Goal: Download file/media

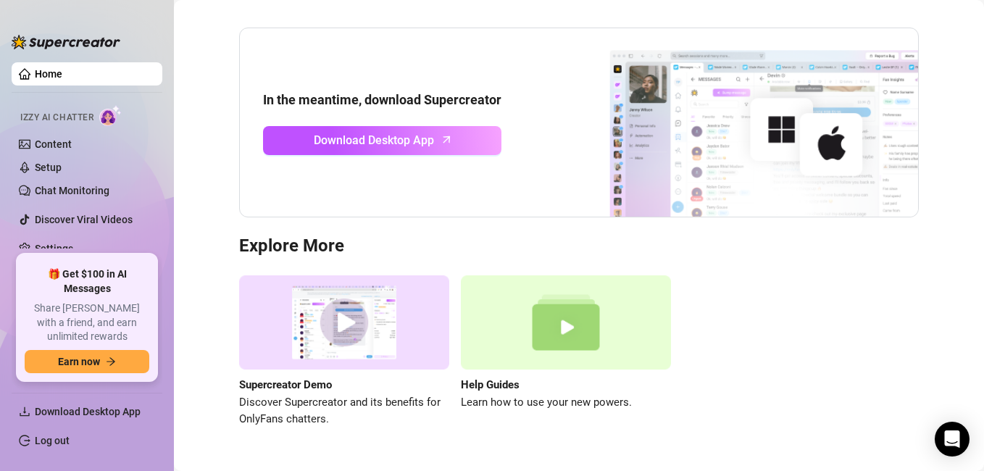
scroll to position [122, 0]
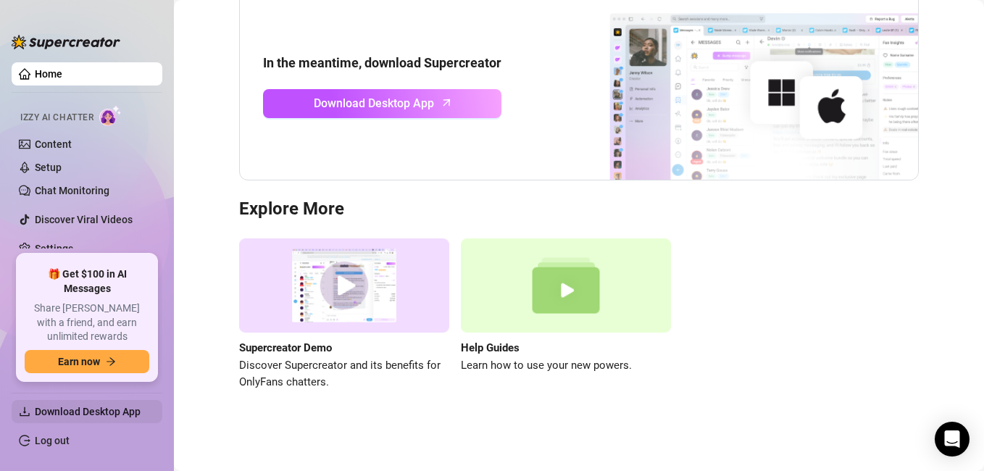
click at [143, 411] on span "Download Desktop App" at bounding box center [93, 411] width 116 height 23
click at [142, 409] on span "Download Desktop App" at bounding box center [93, 411] width 116 height 23
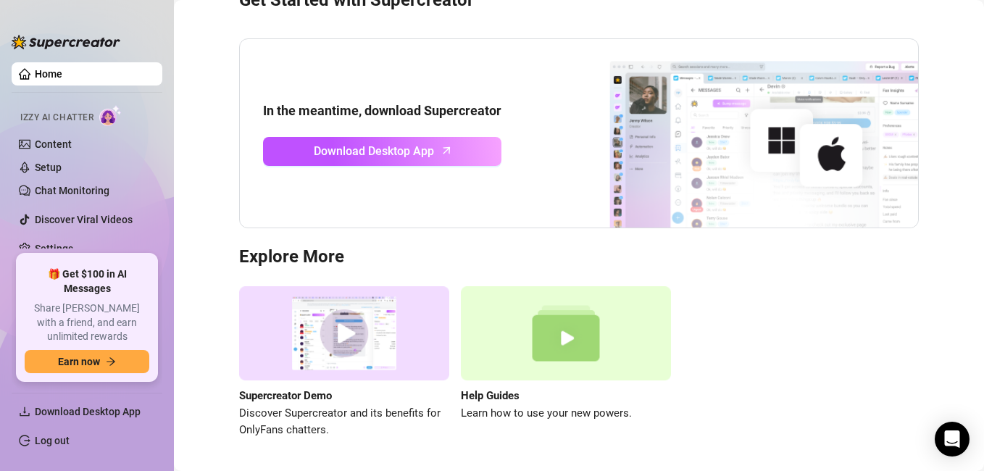
scroll to position [0, 0]
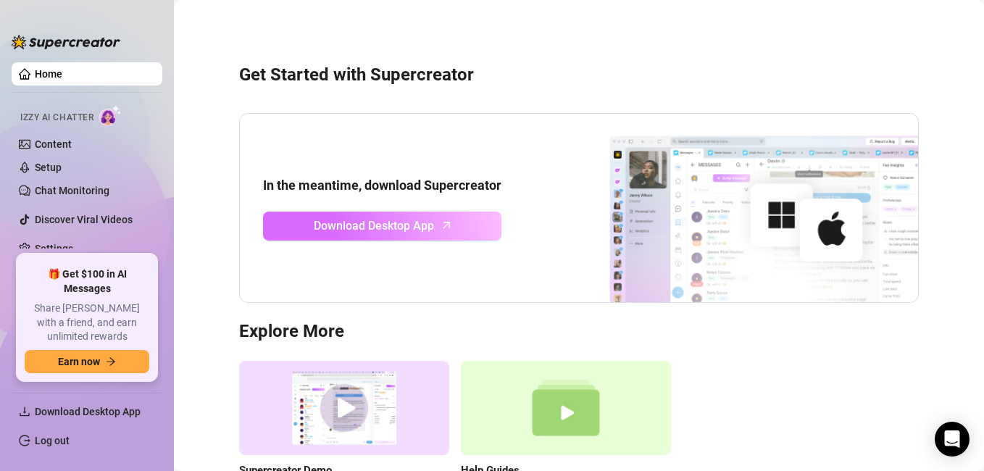
click at [438, 224] on icon "arrow-up" at bounding box center [446, 225] width 17 height 17
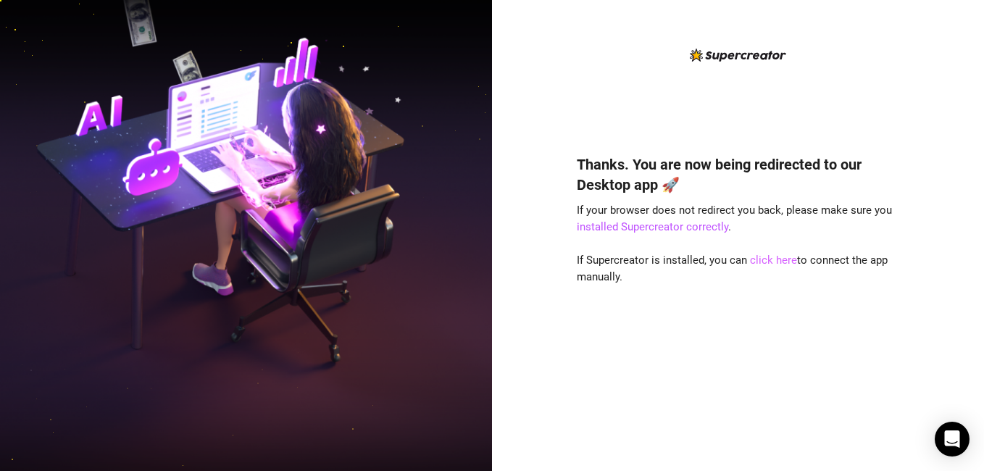
click at [764, 260] on link "click here" at bounding box center [773, 260] width 47 height 13
